Goal: Information Seeking & Learning: Find specific fact

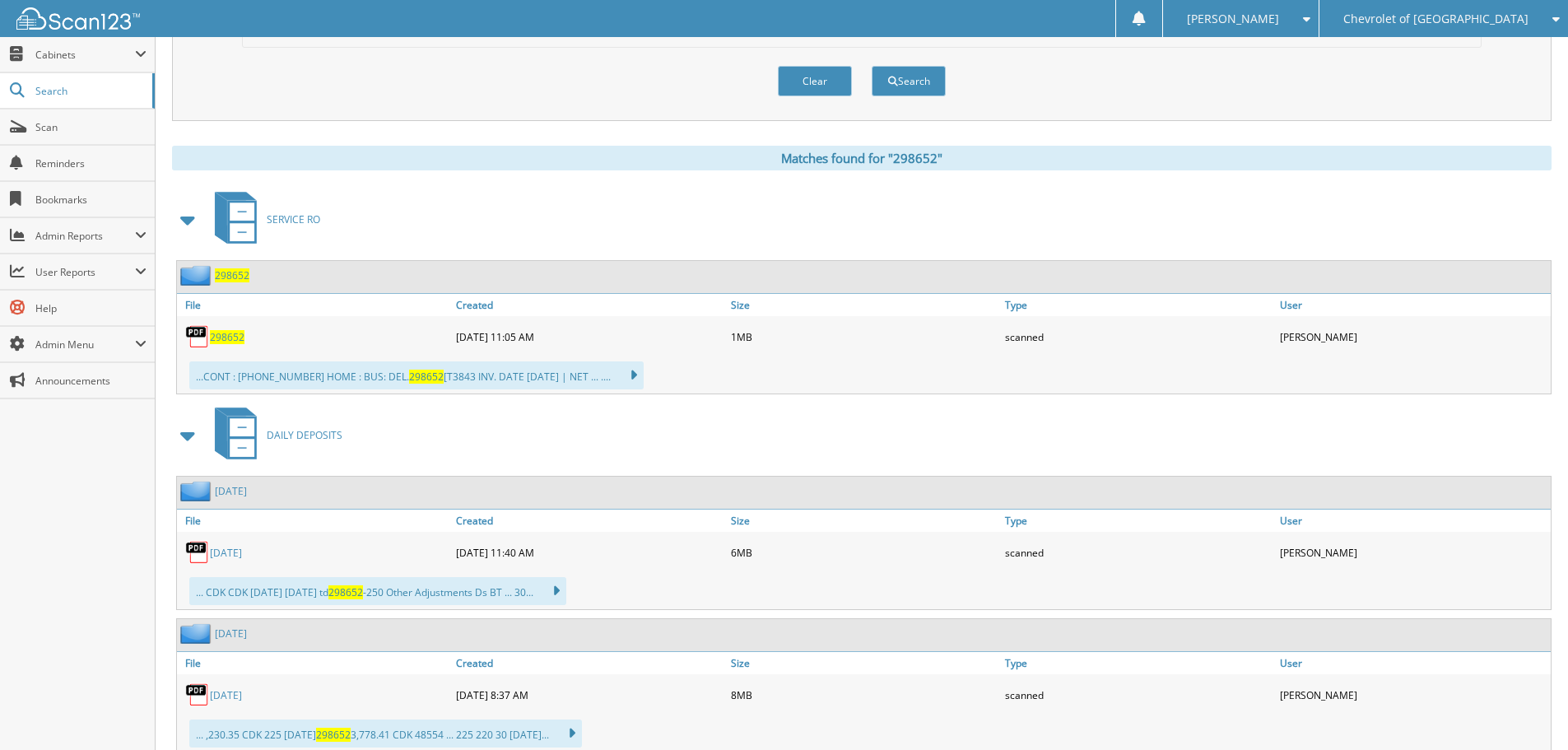
click at [1494, 7] on div "Chevrolet of [GEOGRAPHIC_DATA]" at bounding box center [1444, 18] width 232 height 37
click at [597, 88] on div "Clear Search" at bounding box center [861, 81] width 1239 height 66
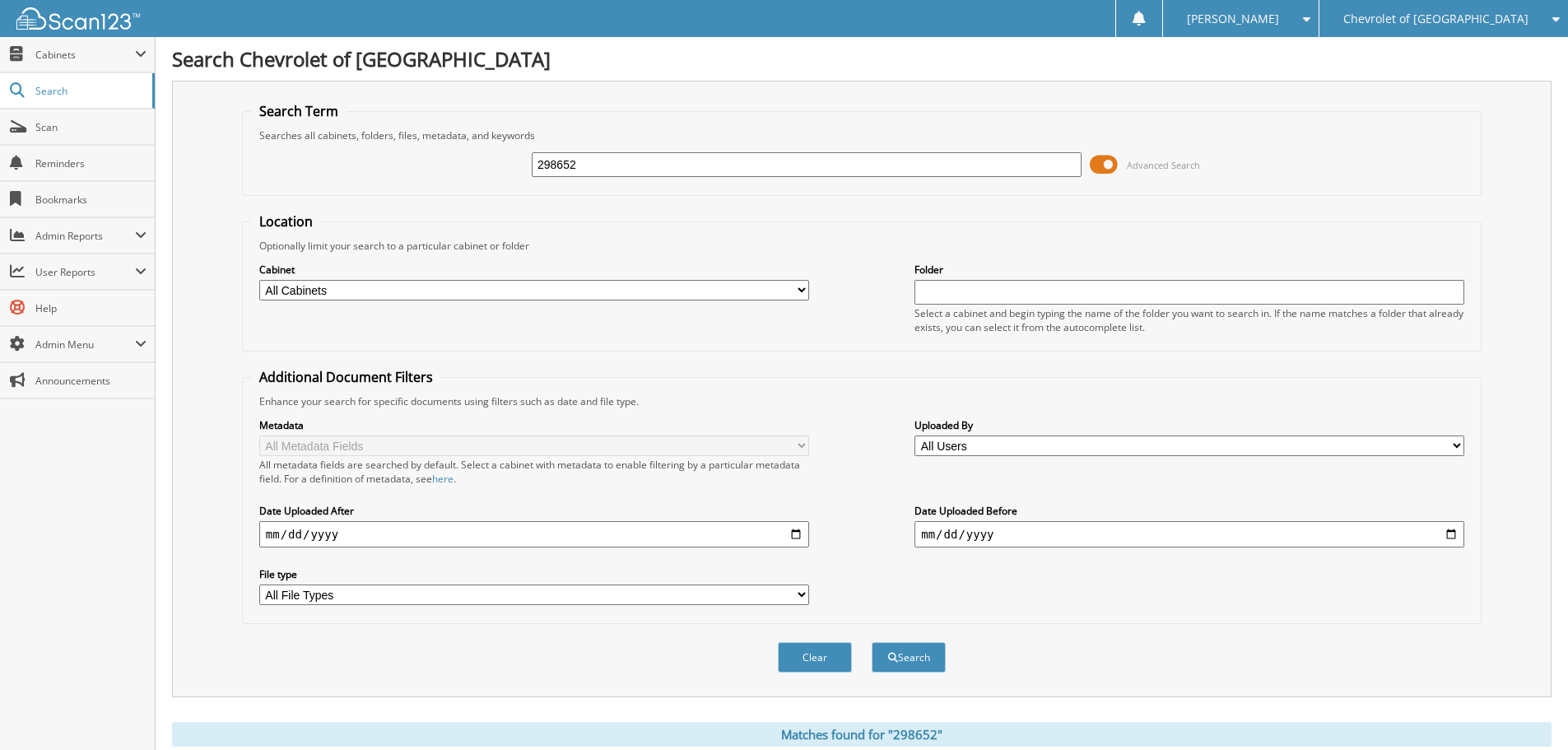
drag, startPoint x: 580, startPoint y: 166, endPoint x: 397, endPoint y: 180, distance: 183.5
click at [426, 177] on div "298652 Advanced Search" at bounding box center [860, 165] width 1221 height 44
type input "81265"
click at [872, 642] on button "Search" at bounding box center [908, 657] width 74 height 30
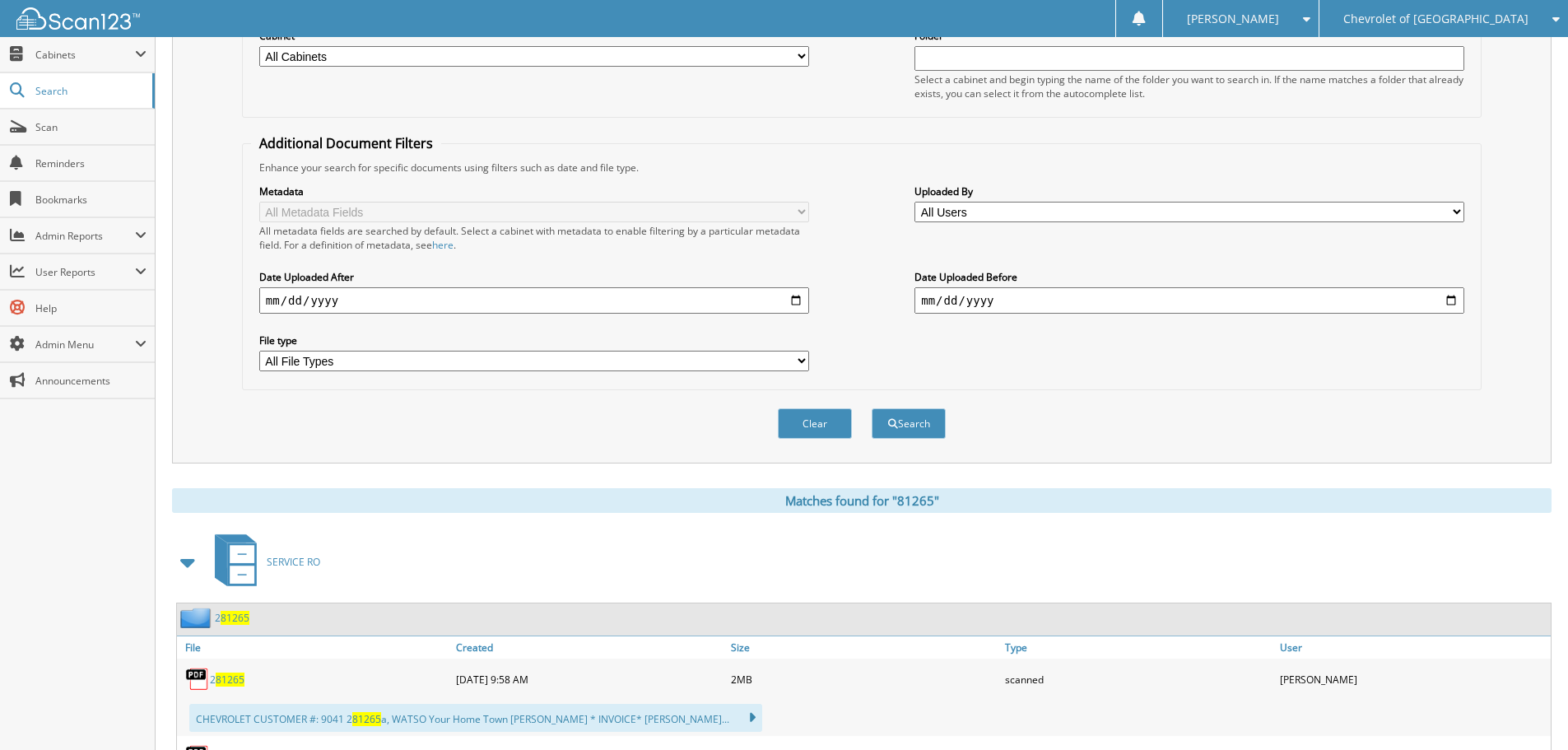
scroll to position [412, 0]
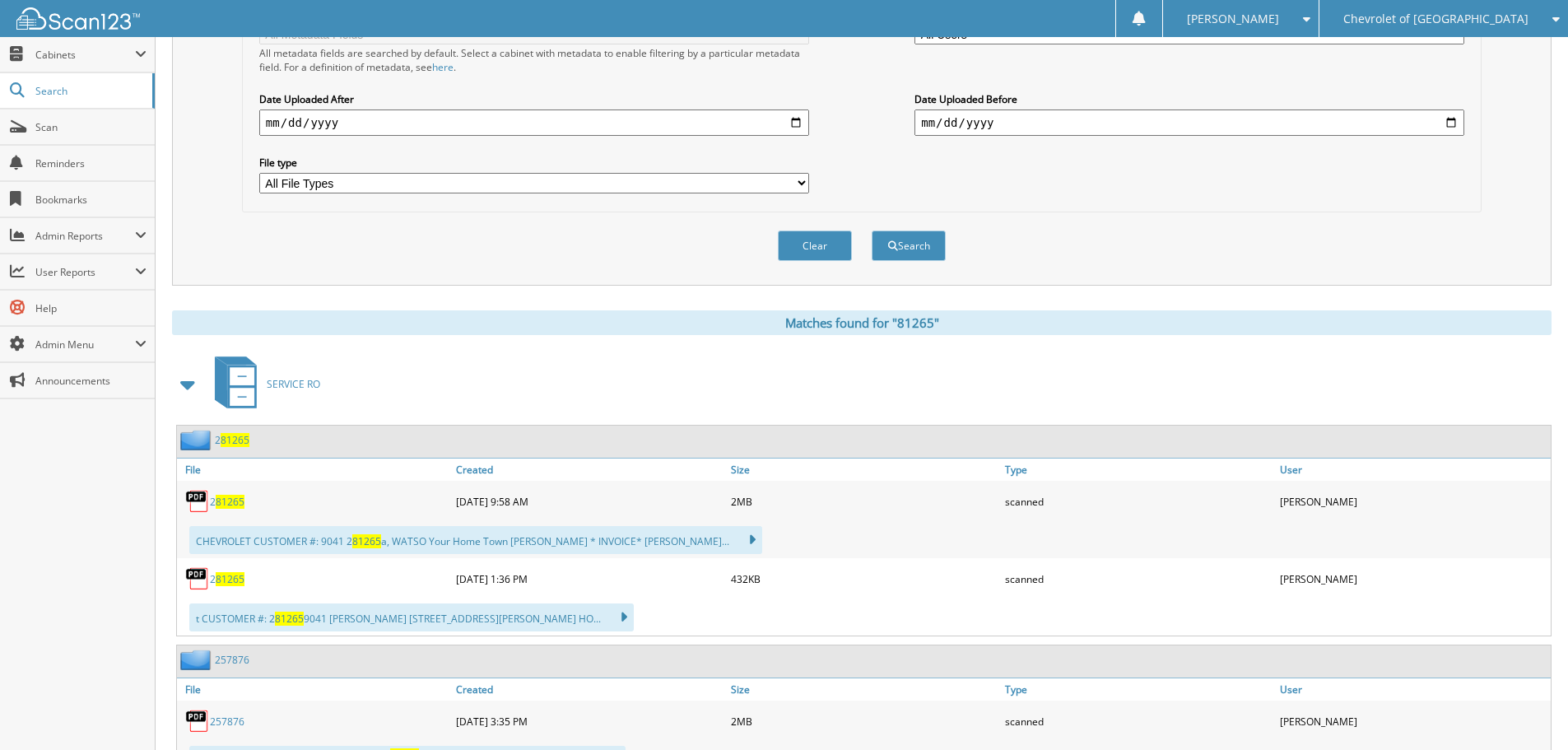
click at [191, 388] on span at bounding box center [188, 384] width 23 height 29
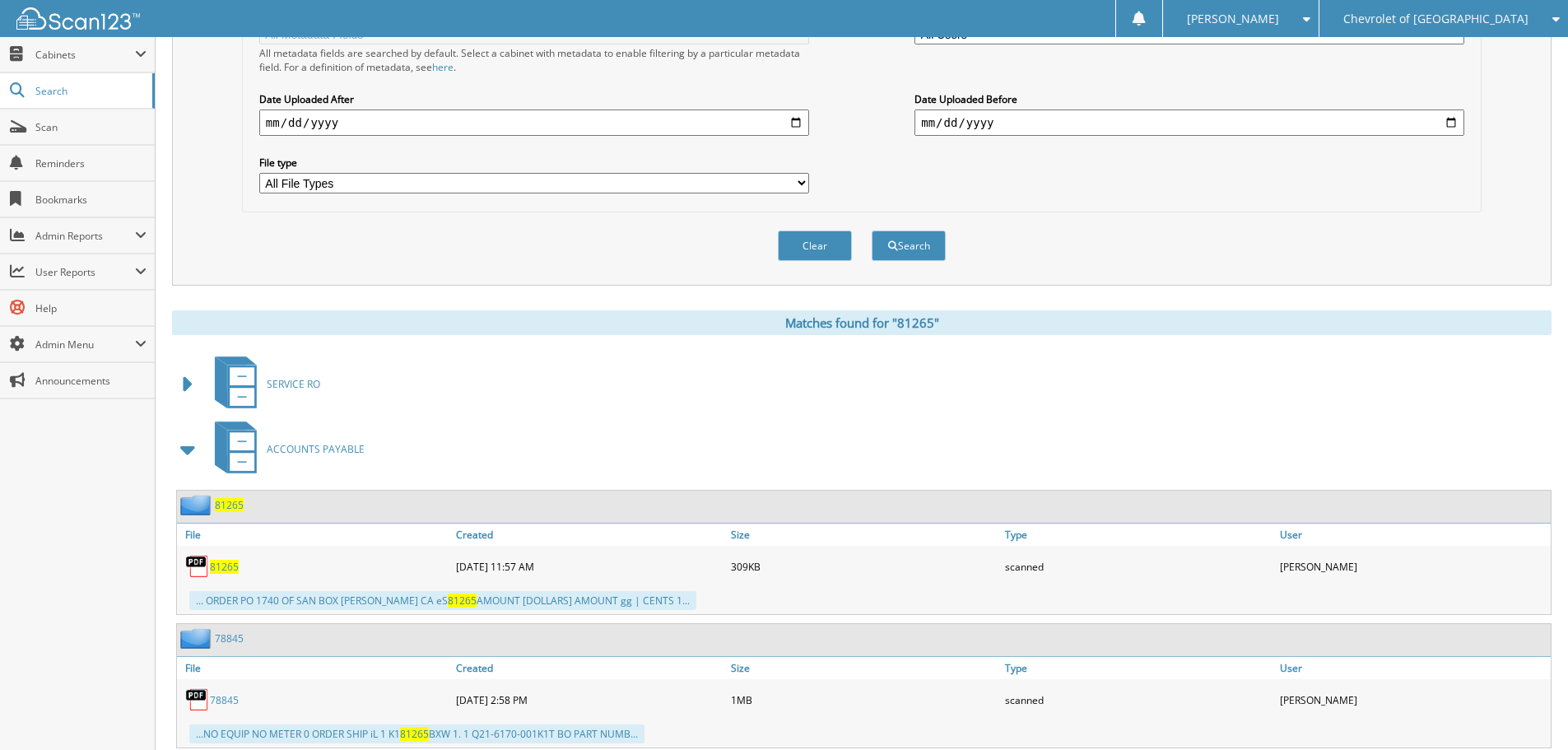
click at [213, 567] on span "81265" at bounding box center [224, 566] width 29 height 14
